Goal: Task Accomplishment & Management: Complete application form

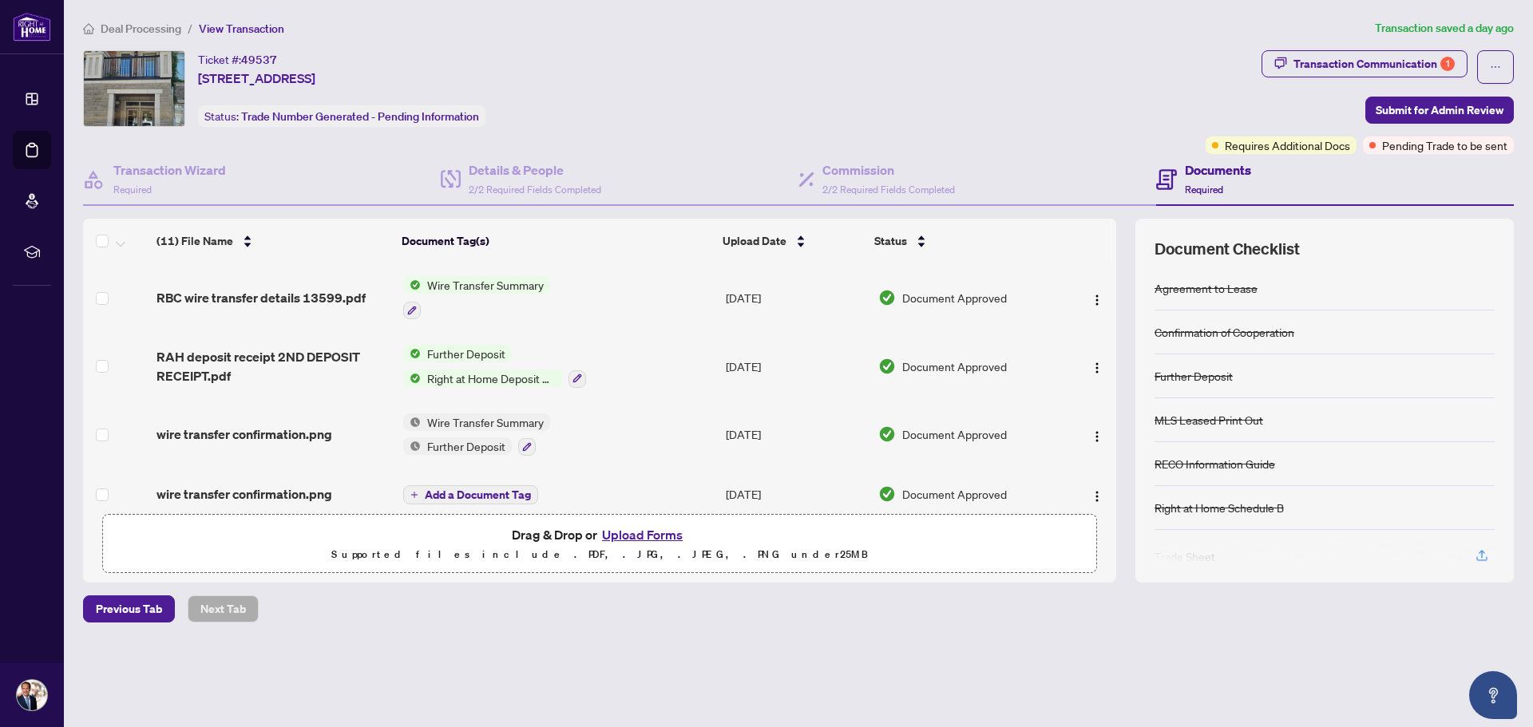
click at [655, 532] on button "Upload Forms" at bounding box center [642, 534] width 90 height 21
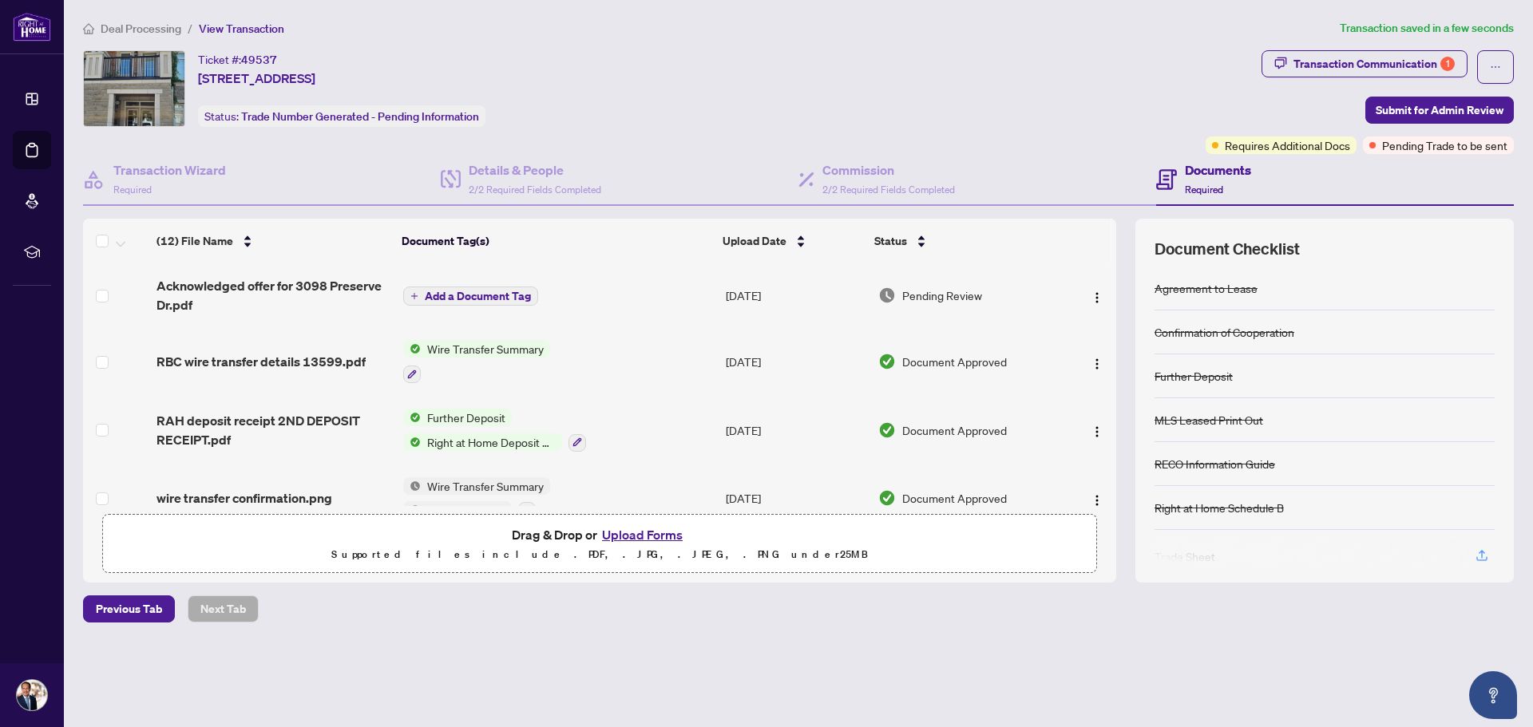
click at [471, 293] on span "Add a Document Tag" at bounding box center [478, 296] width 106 height 11
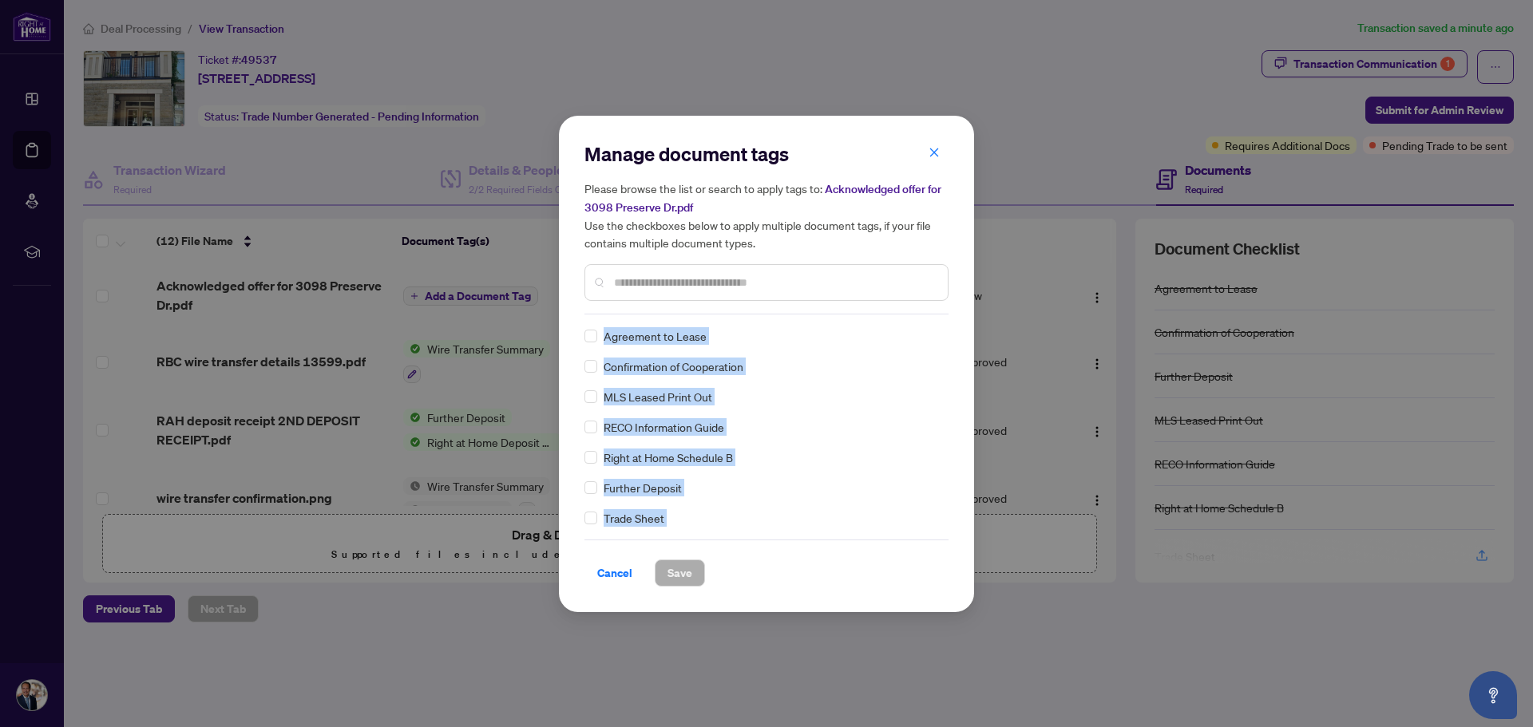
drag, startPoint x: 948, startPoint y: 362, endPoint x: 953, endPoint y: 299, distance: 62.4
click at [953, 299] on div "Manage document tags Please browse the list or search to apply tags to: Acknowl…" at bounding box center [766, 364] width 415 height 497
click at [766, 348] on div "Agreement to Lease Confirmation of Cooperation MLS Leased Print Out RECO Inform…" at bounding box center [766, 427] width 364 height 200
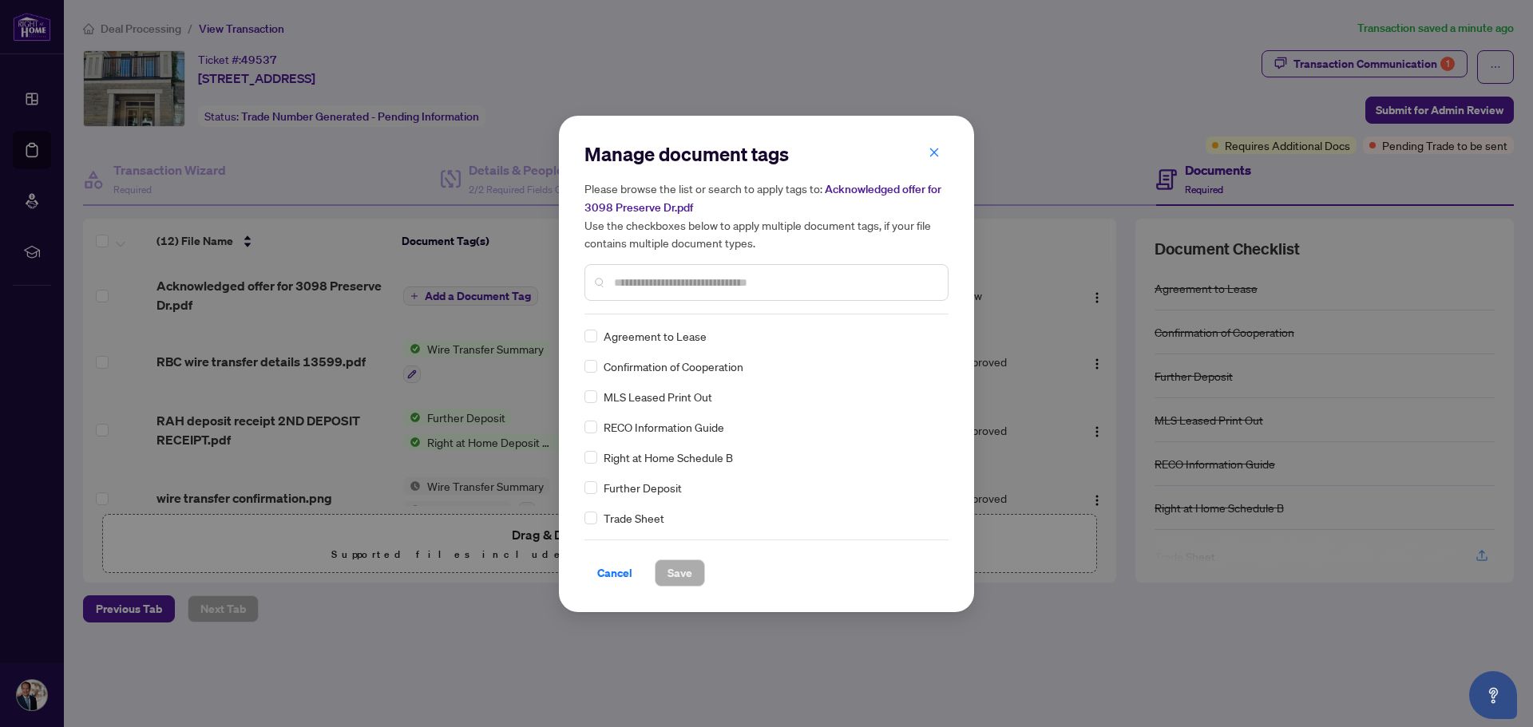
click at [647, 285] on input "text" at bounding box center [774, 283] width 321 height 18
click at [677, 576] on span "Save" at bounding box center [679, 573] width 25 height 26
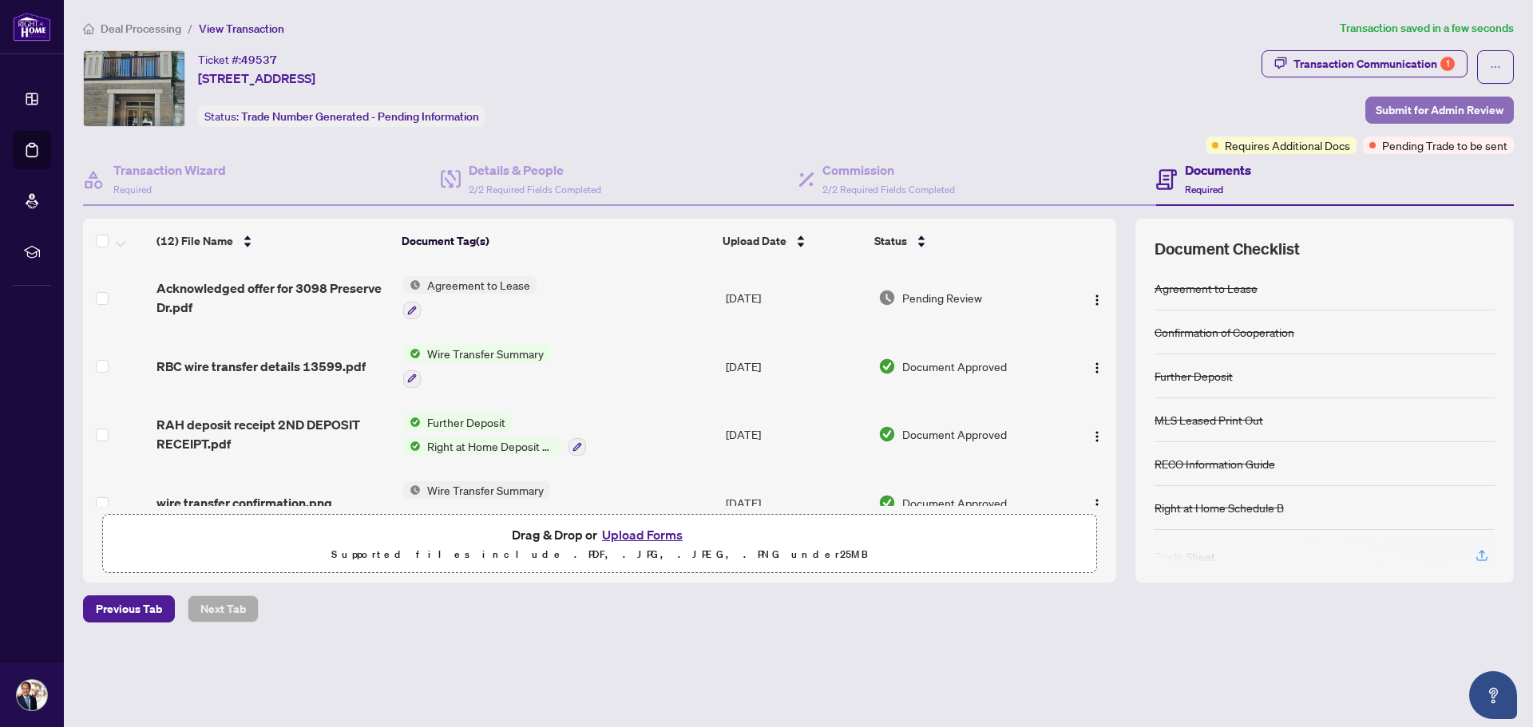
click at [1409, 106] on span "Submit for Admin Review" at bounding box center [1439, 110] width 128 height 26
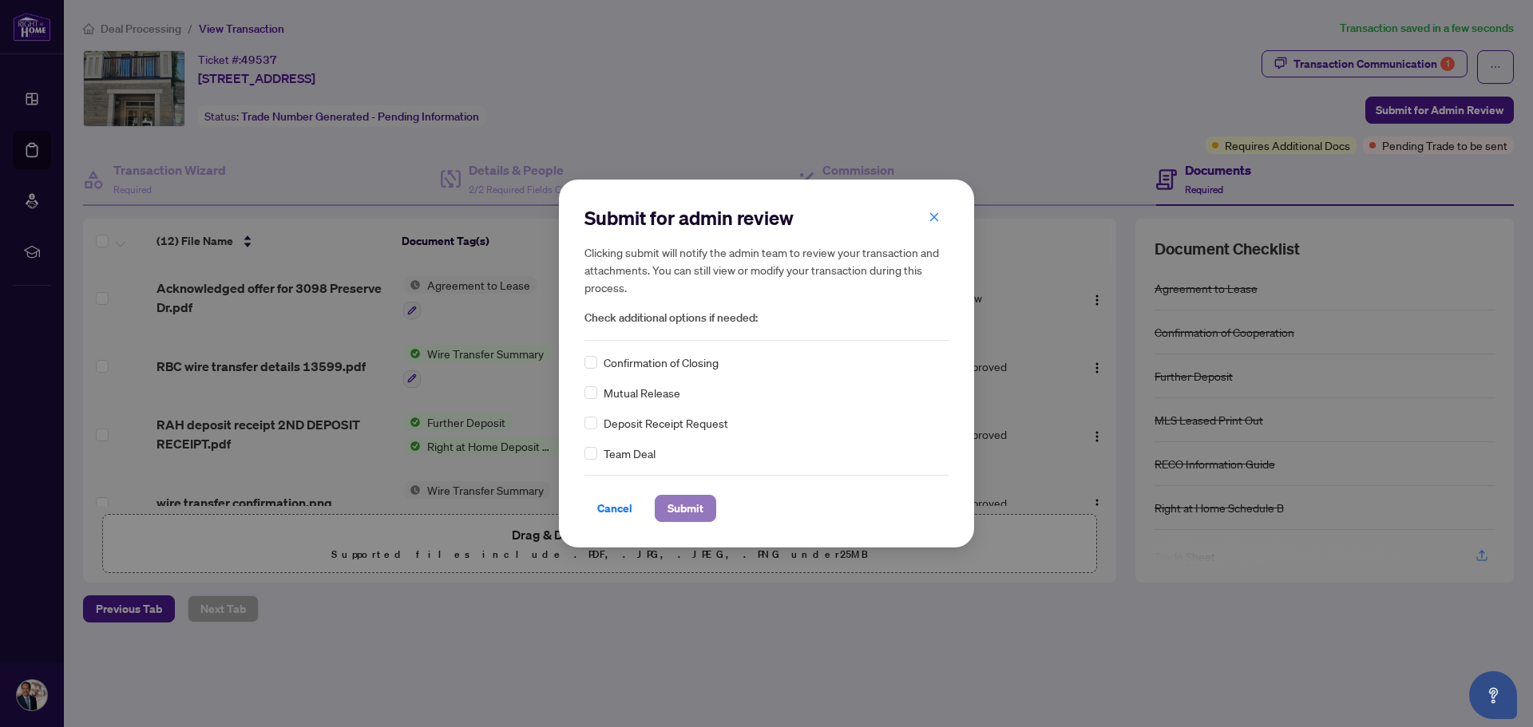
click at [677, 508] on span "Submit" at bounding box center [685, 509] width 36 height 26
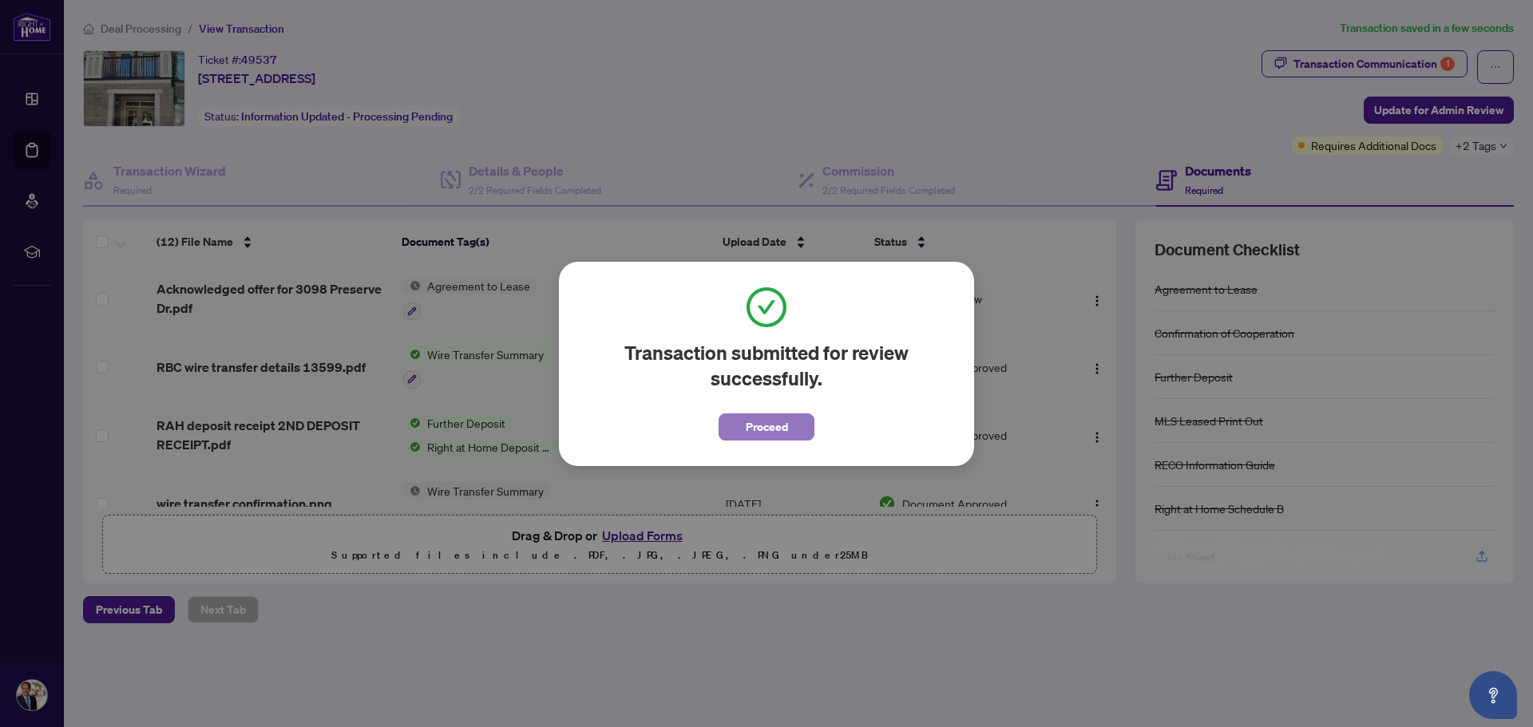
click at [763, 419] on span "Proceed" at bounding box center [767, 427] width 42 height 26
